Goal: Task Accomplishment & Management: Use online tool/utility

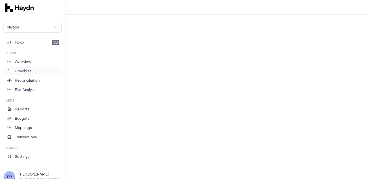
click at [44, 69] on li "Checklist" at bounding box center [32, 71] width 53 height 5
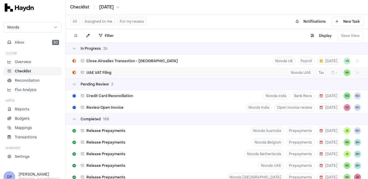
scroll to position [930, 0]
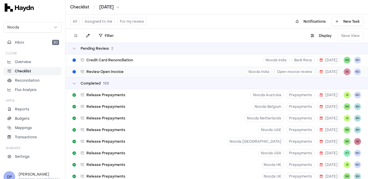
click at [134, 72] on div "Review Open Invoice Nivoda India Open invoice review [DATE] SK ND" at bounding box center [216, 72] width 302 height 12
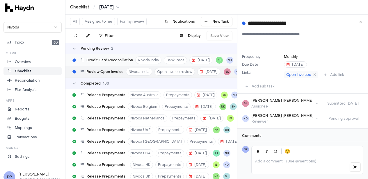
click at [124, 62] on span "Credit Card Reconciliation" at bounding box center [109, 60] width 46 height 5
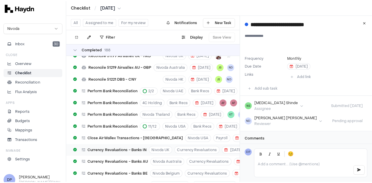
scroll to position [2441, 0]
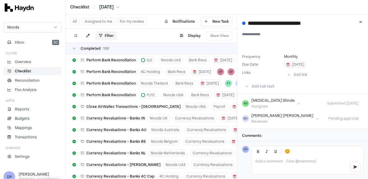
click at [110, 37] on html "Checklist / [DATE] Nivoda Inbox 30 Close Overview Checklist Reconciliation Flux…" at bounding box center [184, 89] width 368 height 179
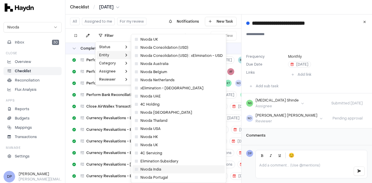
click at [150, 169] on span "Nivoda India" at bounding box center [148, 169] width 26 height 5
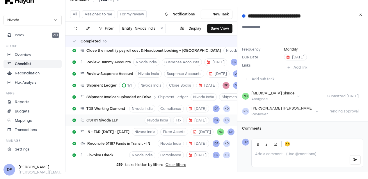
scroll to position [273, 0]
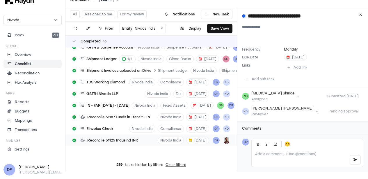
click at [123, 141] on span "Reconcile 51125 Indusind INR" at bounding box center [112, 140] width 51 height 5
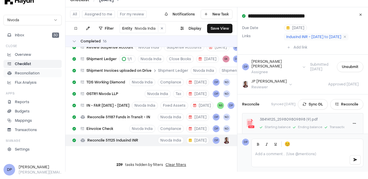
click at [47, 71] on li "Reconciliation" at bounding box center [32, 73] width 53 height 5
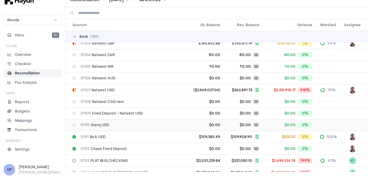
scroll to position [116, 0]
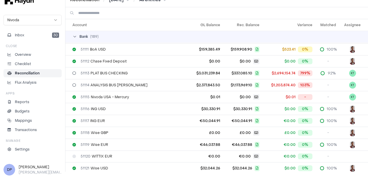
click at [77, 35] on div "Bank ( 189 )" at bounding box center [218, 36] width 293 height 5
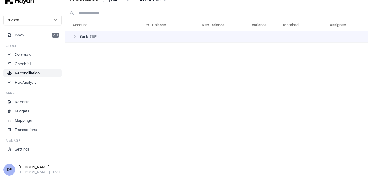
click at [77, 35] on div "Bank ( 189 )" at bounding box center [218, 36] width 293 height 5
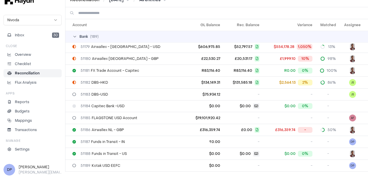
scroll to position [930, 0]
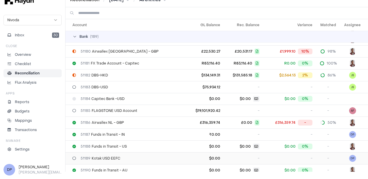
click at [130, 157] on div "51189 Kotak USD EEFC" at bounding box center [126, 158] width 109 height 5
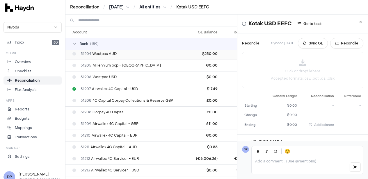
scroll to position [1220, 0]
